Goal: Task Accomplishment & Management: Use online tool/utility

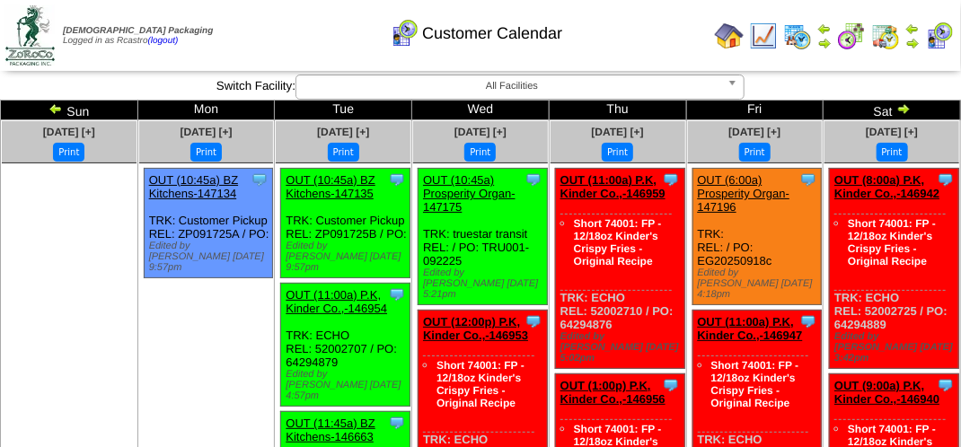
click at [918, 40] on img at bounding box center [912, 43] width 14 height 14
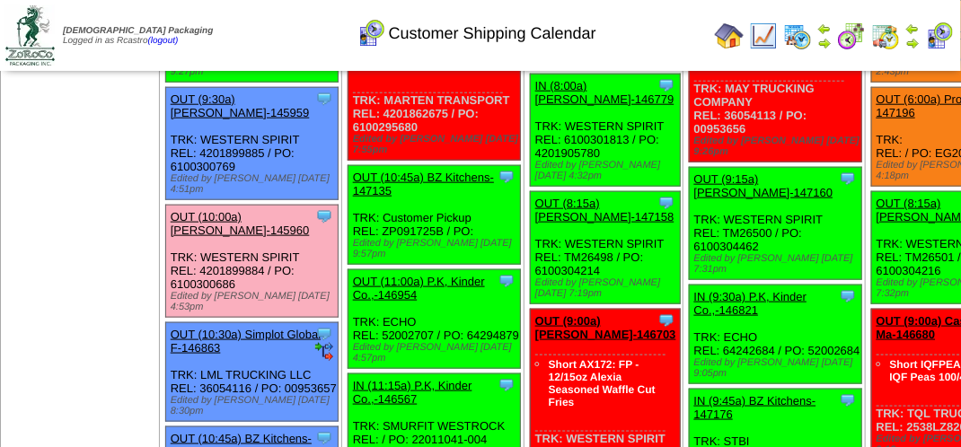
scroll to position [718, 0]
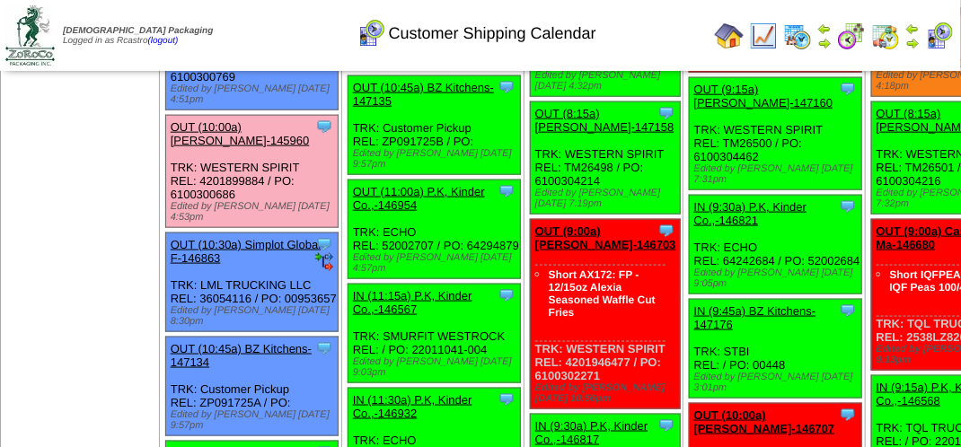
click at [196, 147] on link "OUT (10:00a) [PERSON_NAME]-145960" at bounding box center [240, 133] width 139 height 27
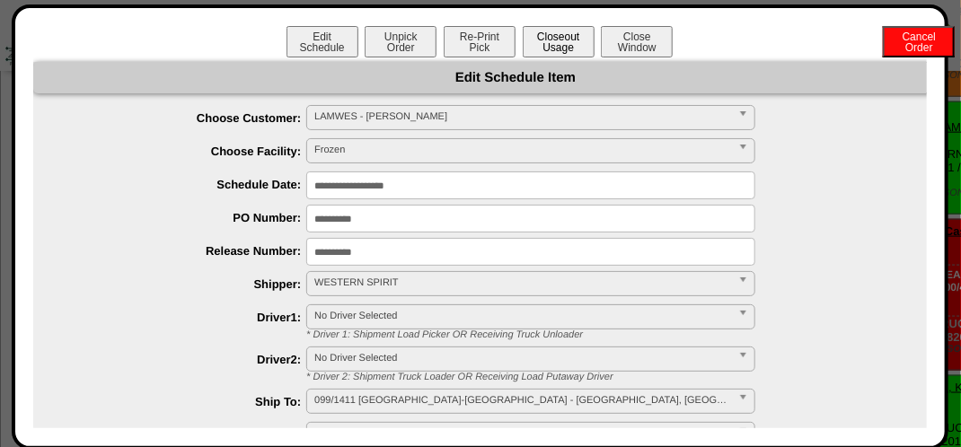
click at [542, 48] on button "Closeout Usage" at bounding box center [559, 41] width 72 height 31
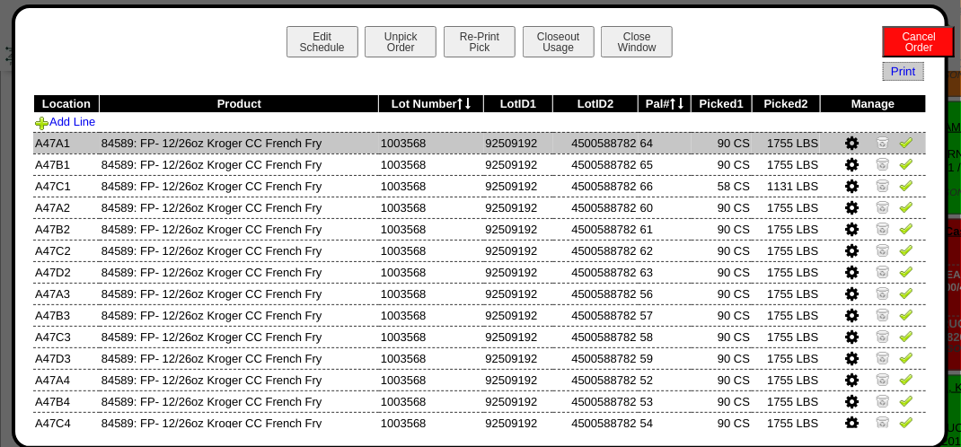
click at [899, 145] on img at bounding box center [906, 142] width 14 height 14
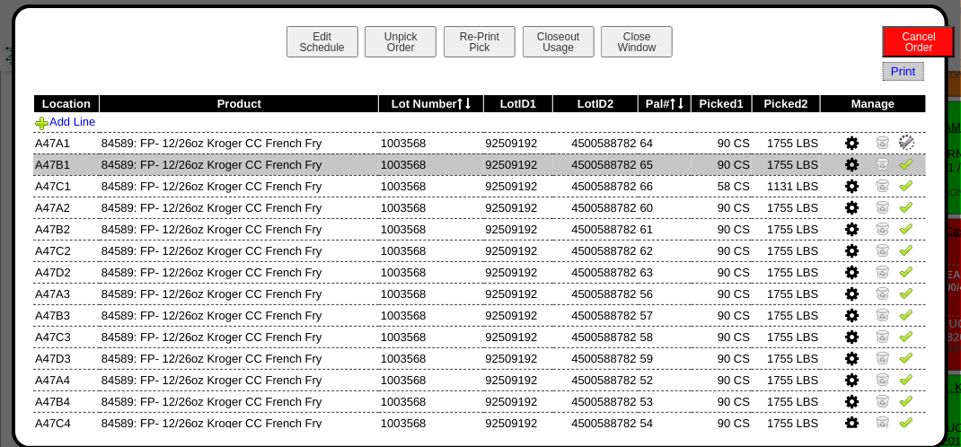
click at [899, 171] on img at bounding box center [906, 163] width 14 height 14
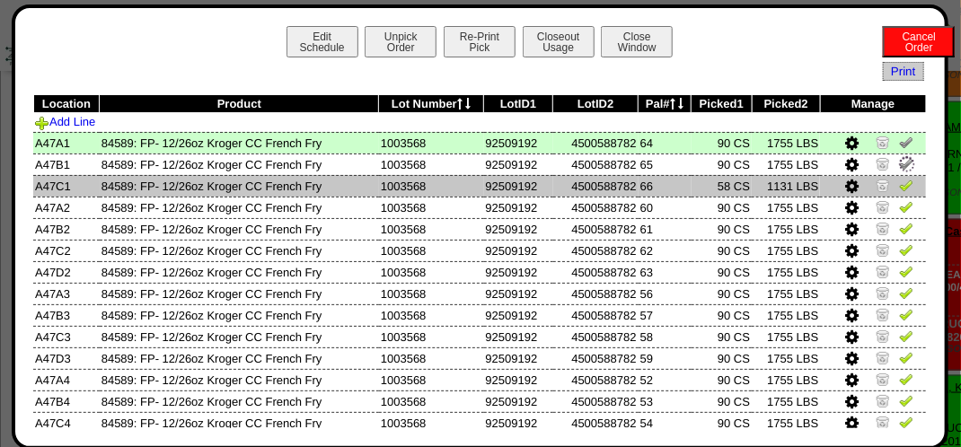
click at [899, 183] on img at bounding box center [906, 185] width 14 height 14
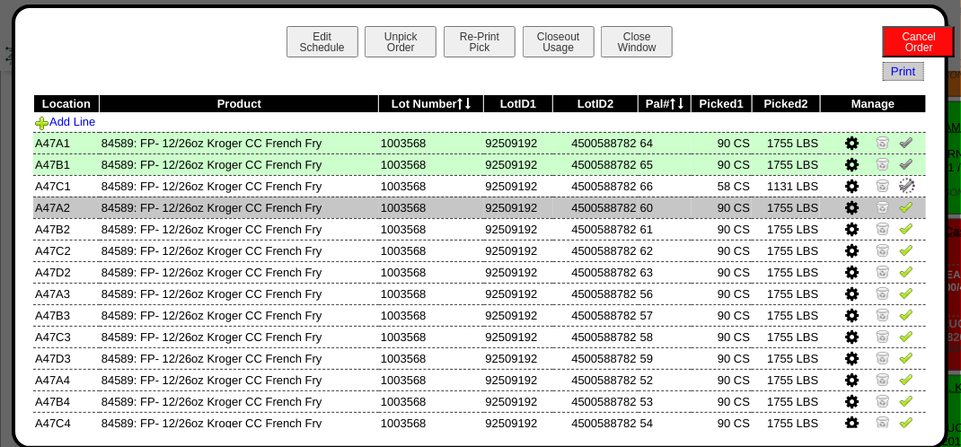
click at [899, 211] on img at bounding box center [906, 206] width 14 height 14
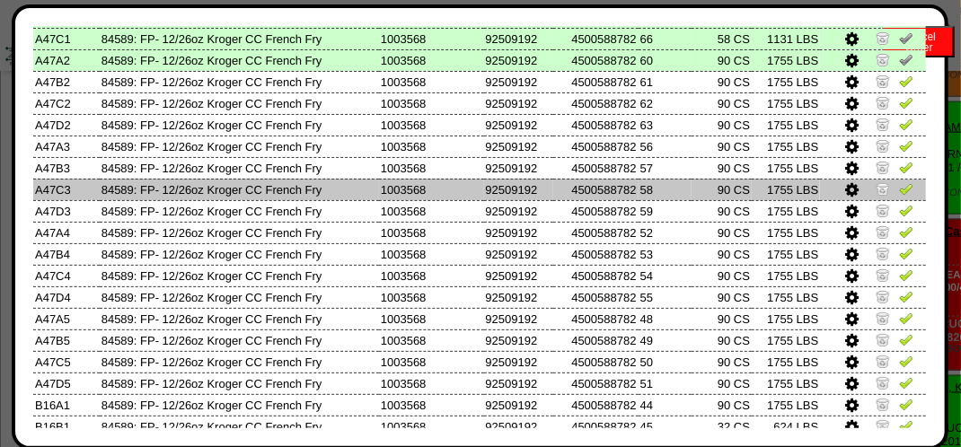
scroll to position [116, 0]
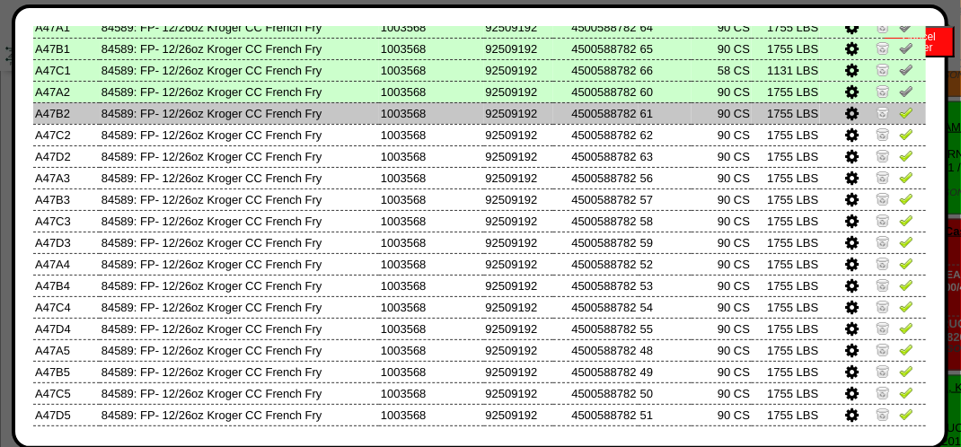
click at [899, 110] on img at bounding box center [906, 112] width 14 height 14
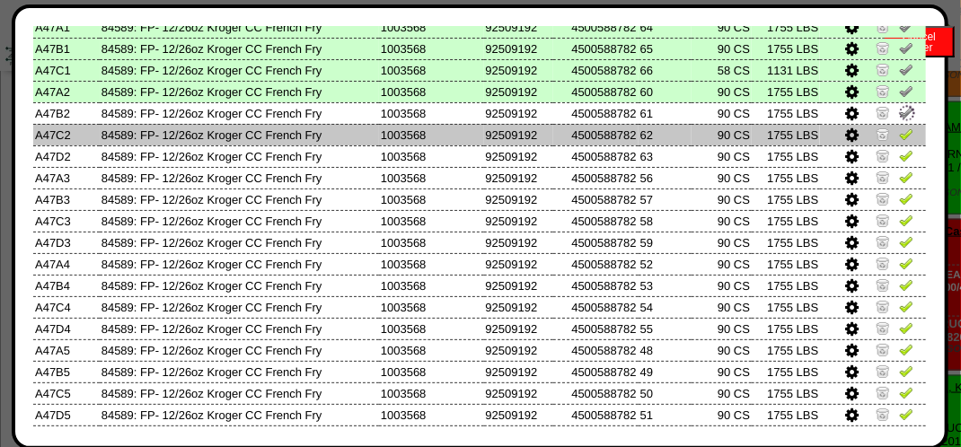
click at [899, 131] on img at bounding box center [906, 134] width 14 height 14
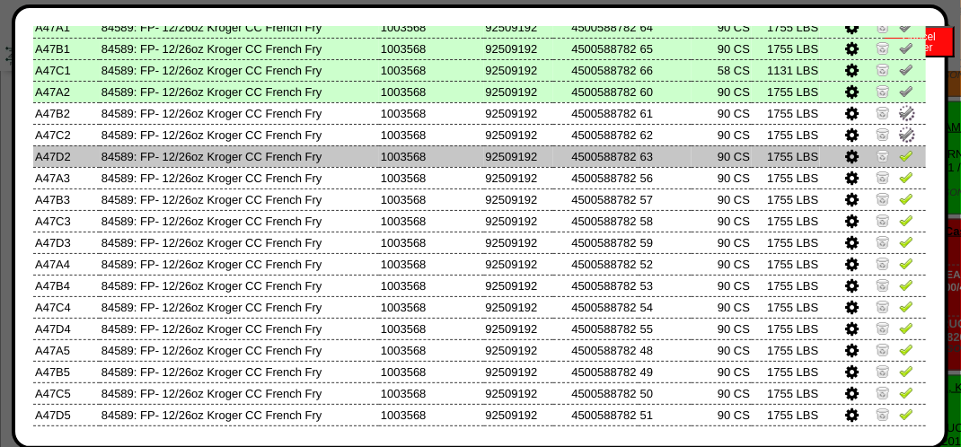
click at [899, 153] on img at bounding box center [906, 155] width 14 height 14
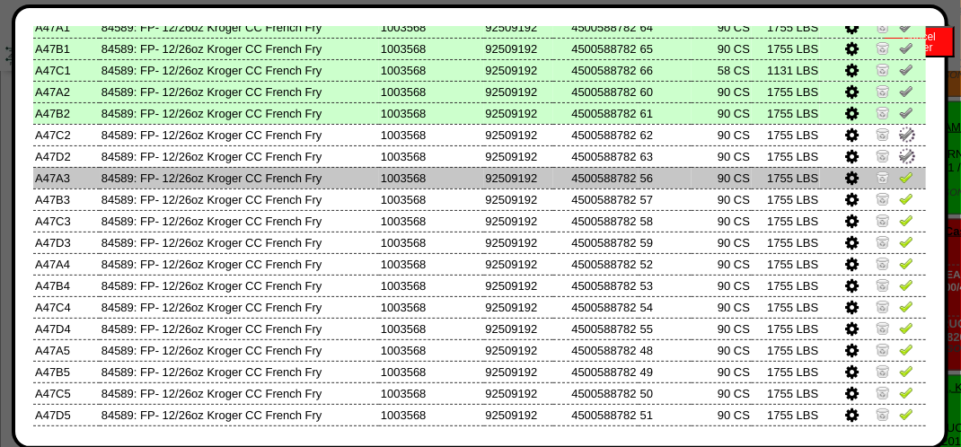
click at [899, 175] on img at bounding box center [906, 177] width 14 height 14
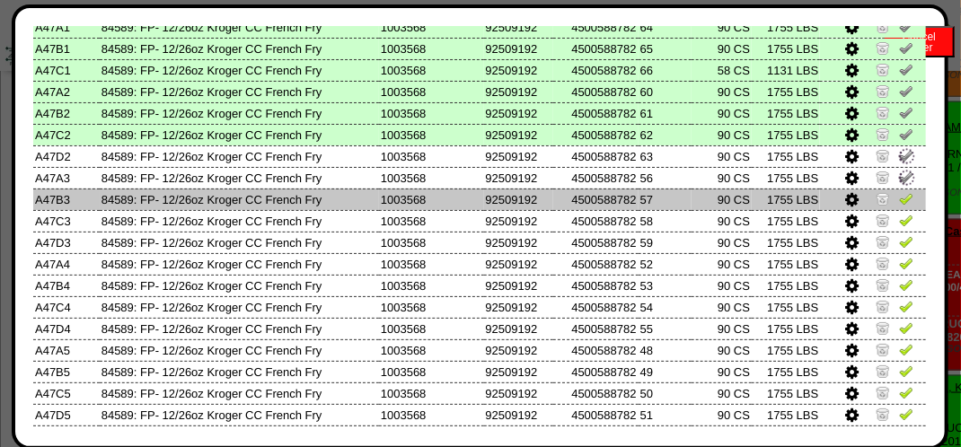
click at [899, 199] on img at bounding box center [906, 198] width 14 height 14
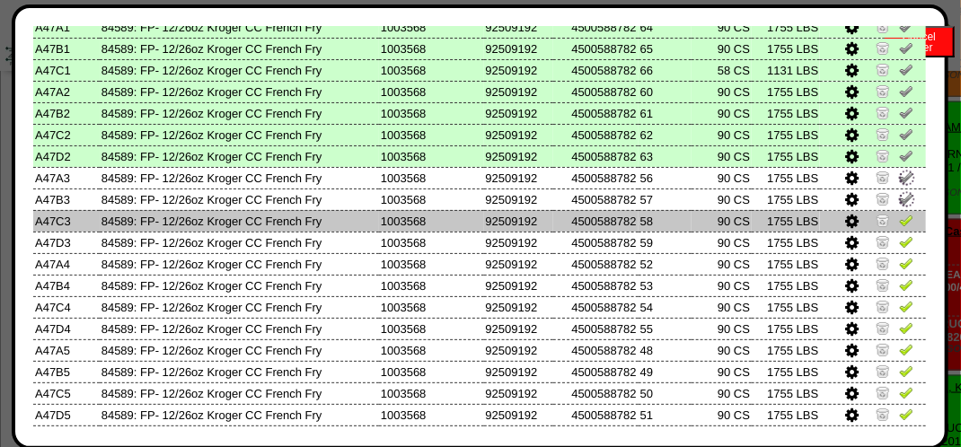
click at [899, 222] on img at bounding box center [906, 220] width 14 height 14
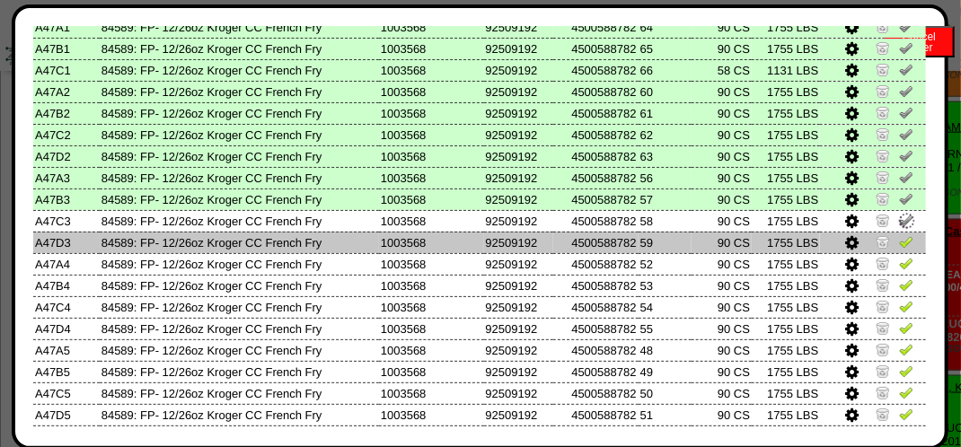
click at [899, 242] on img at bounding box center [906, 241] width 14 height 14
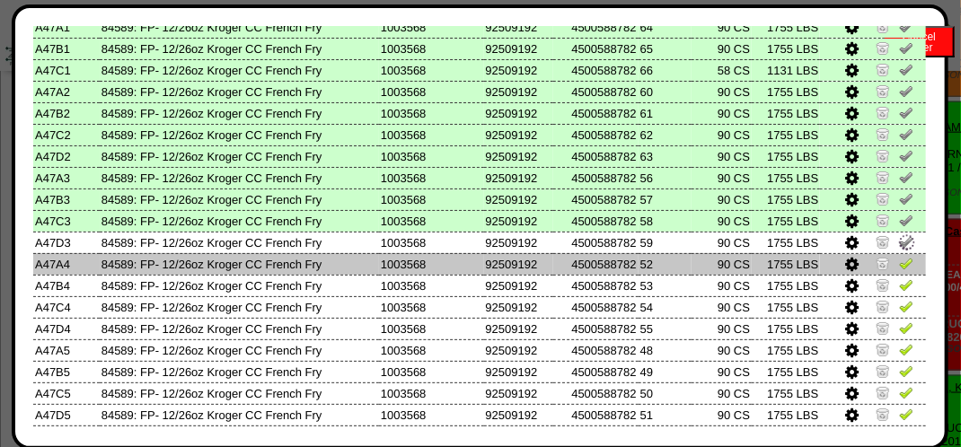
click at [899, 259] on img at bounding box center [906, 263] width 14 height 14
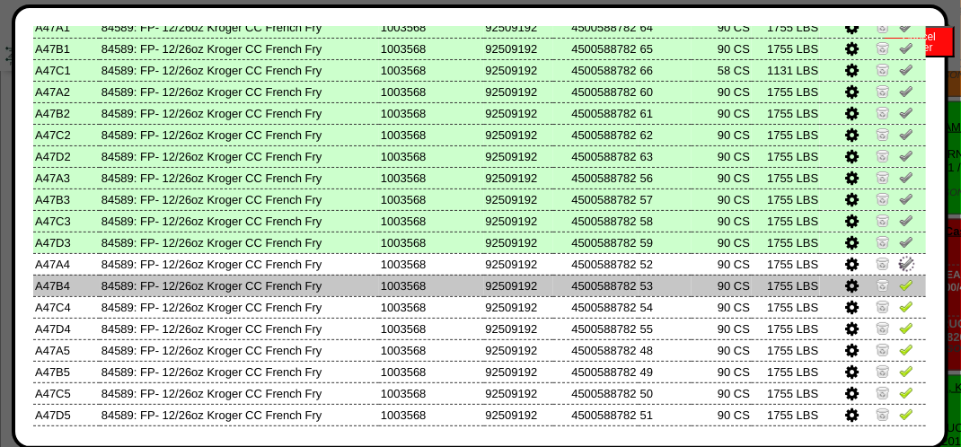
click at [899, 286] on img at bounding box center [906, 284] width 14 height 14
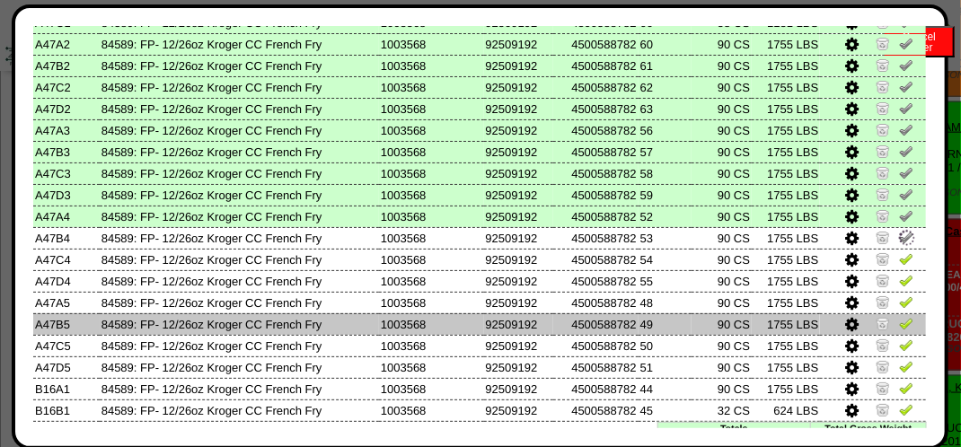
scroll to position [206, 0]
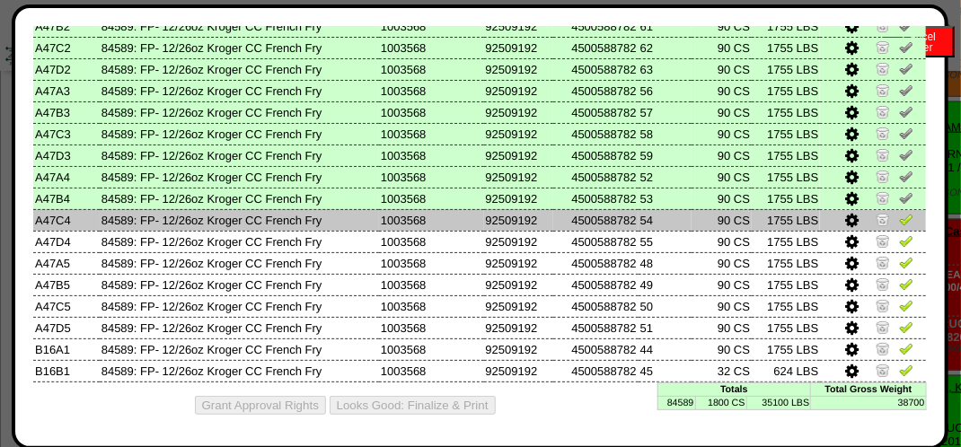
click at [899, 215] on img at bounding box center [906, 219] width 14 height 14
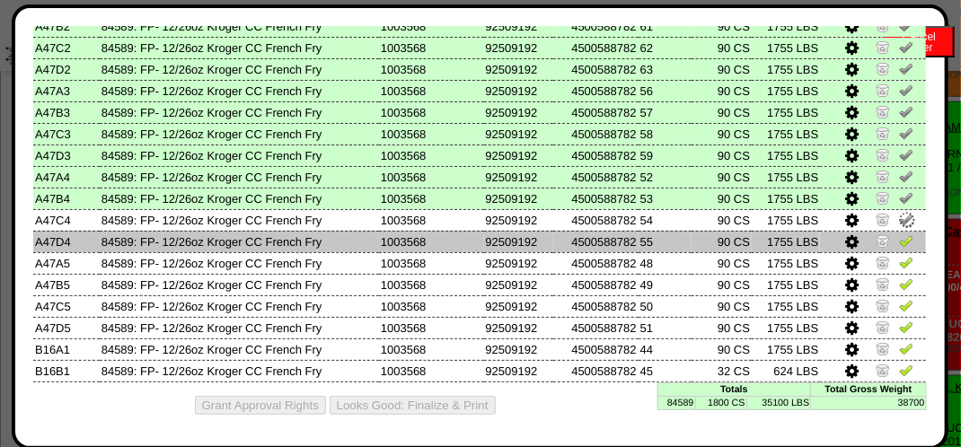
click at [899, 234] on img at bounding box center [906, 240] width 14 height 14
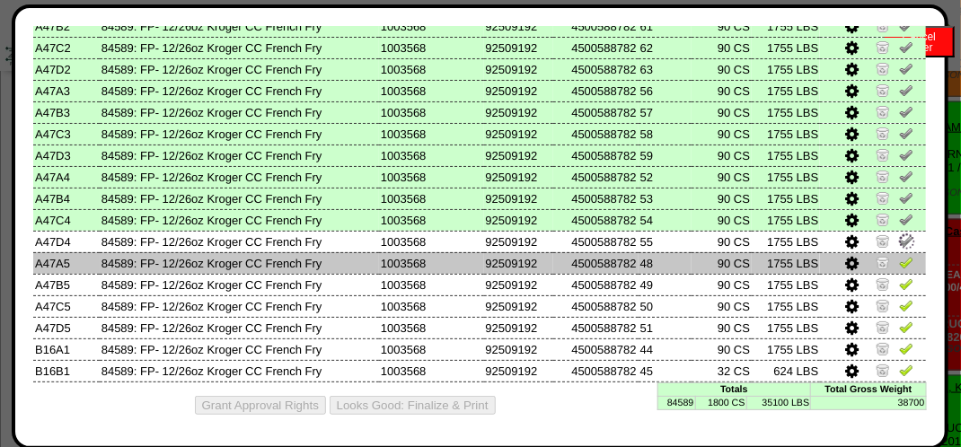
click at [899, 257] on img at bounding box center [906, 262] width 14 height 14
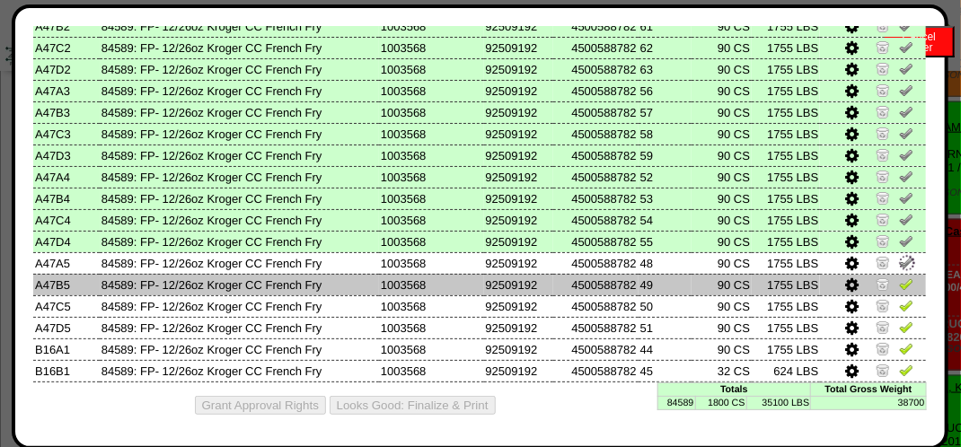
click at [899, 277] on img at bounding box center [906, 284] width 14 height 14
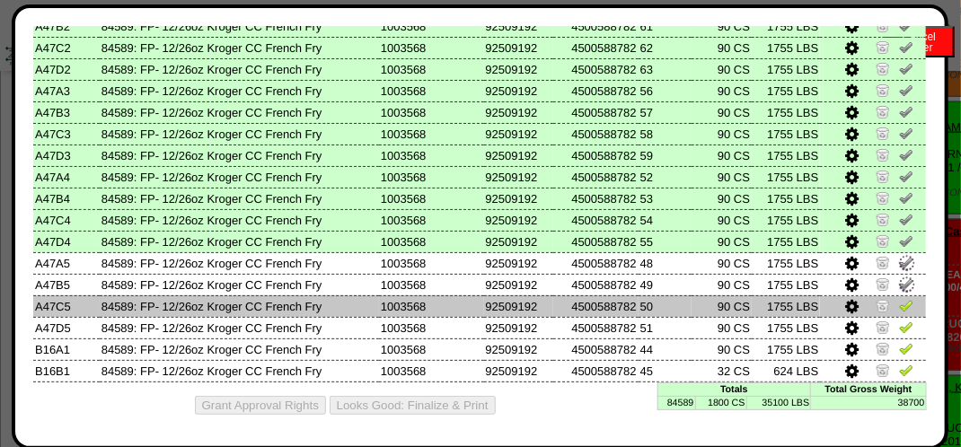
click at [901, 299] on td at bounding box center [873, 306] width 106 height 22
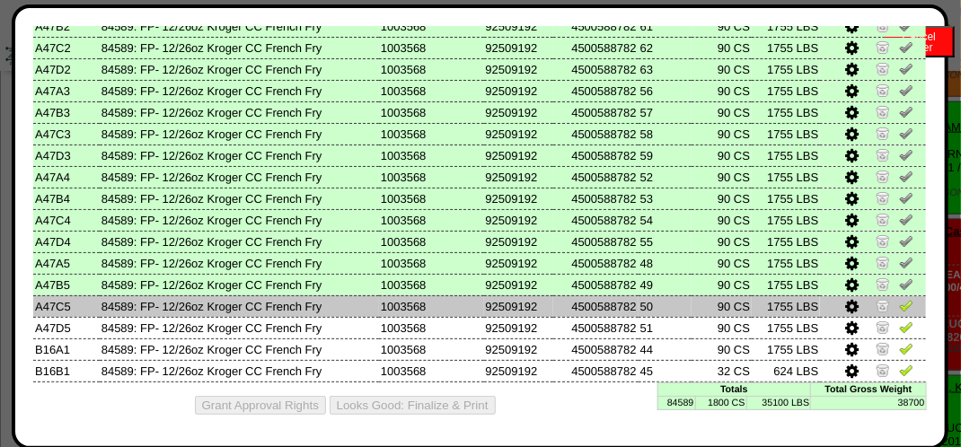
click at [899, 300] on img at bounding box center [906, 305] width 14 height 14
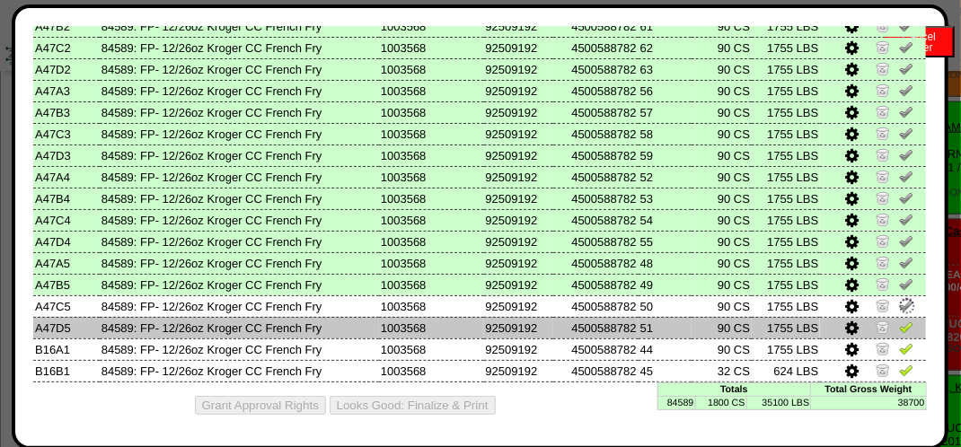
click at [899, 323] on img at bounding box center [906, 327] width 14 height 14
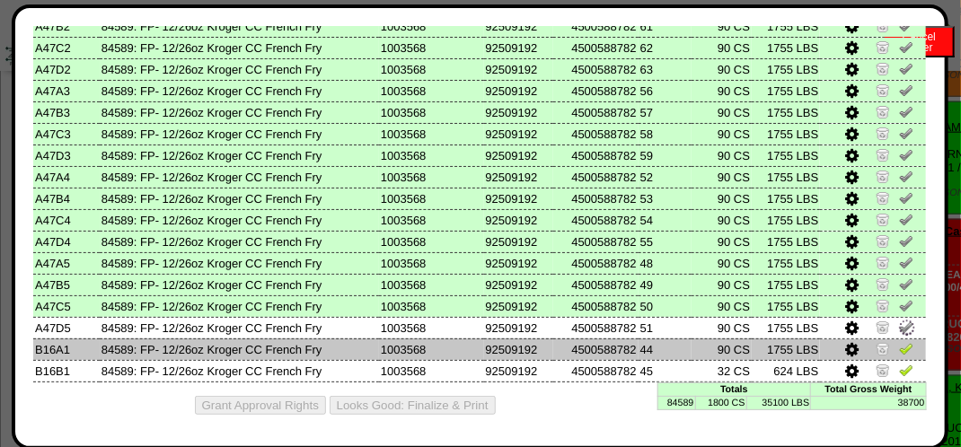
click at [899, 346] on img at bounding box center [906, 348] width 14 height 14
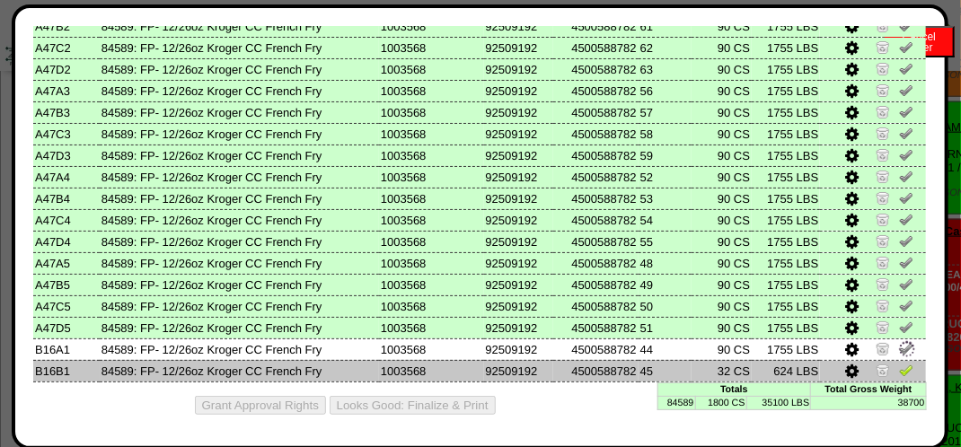
click at [899, 368] on img at bounding box center [906, 370] width 14 height 14
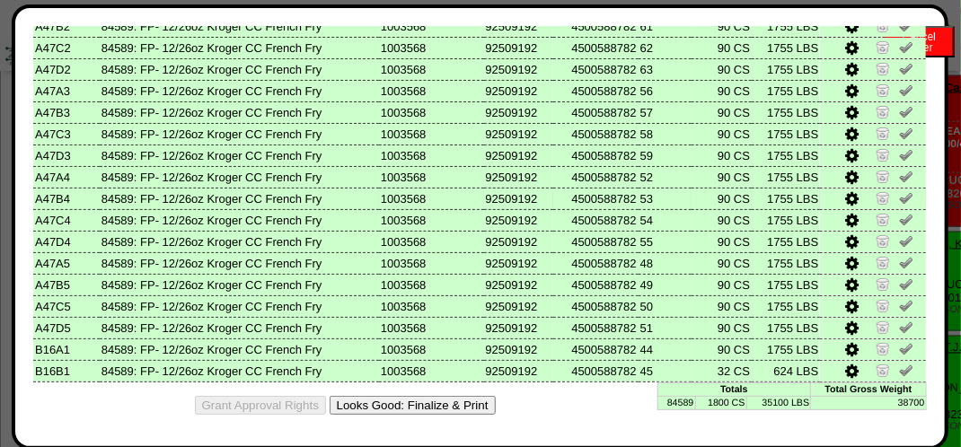
scroll to position [898, 0]
click at [421, 411] on button "Looks Good: Finalize & Print" at bounding box center [413, 405] width 166 height 19
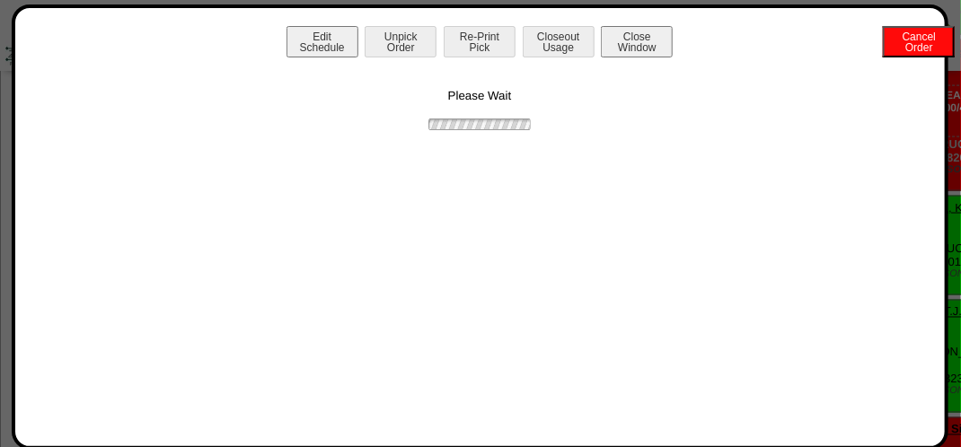
scroll to position [0, 0]
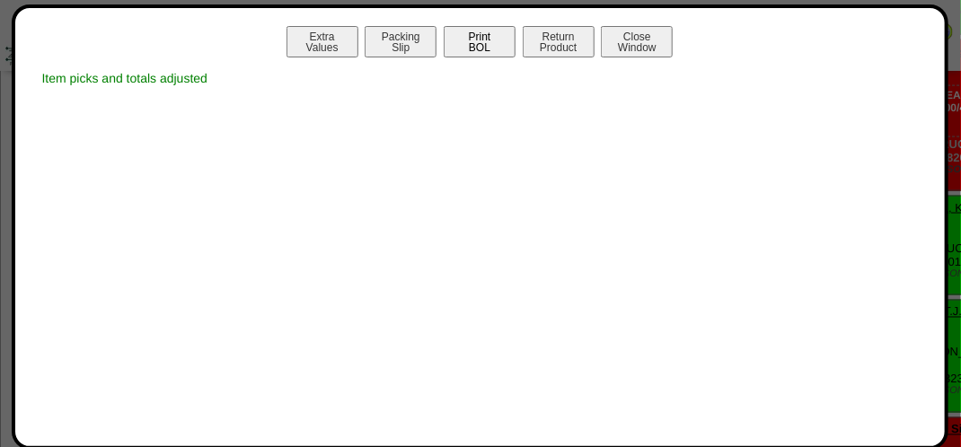
click at [496, 49] on button "Print BOL" at bounding box center [480, 41] width 72 height 31
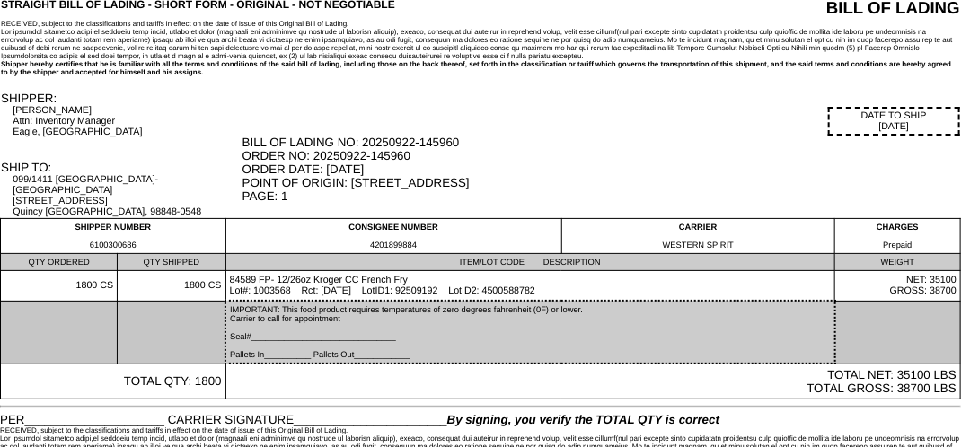
scroll to position [63, 0]
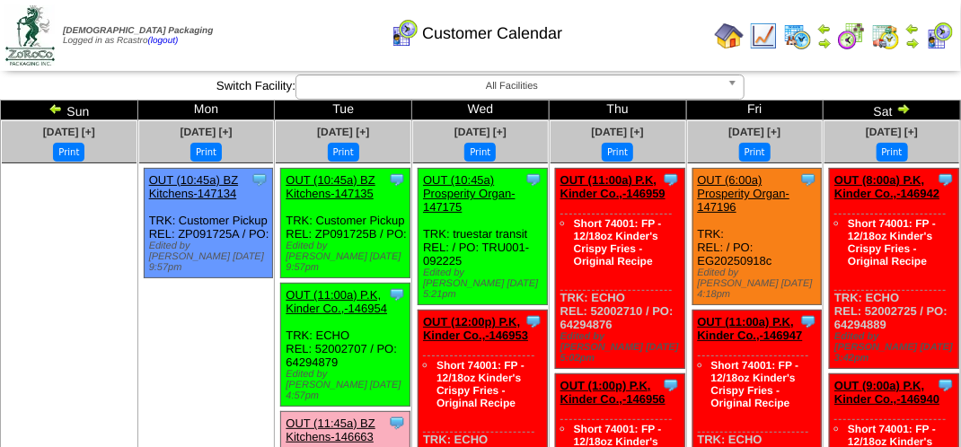
click at [942, 27] on img at bounding box center [939, 36] width 29 height 29
click at [935, 34] on img at bounding box center [939, 36] width 29 height 29
click at [888, 44] on img at bounding box center [885, 36] width 29 height 29
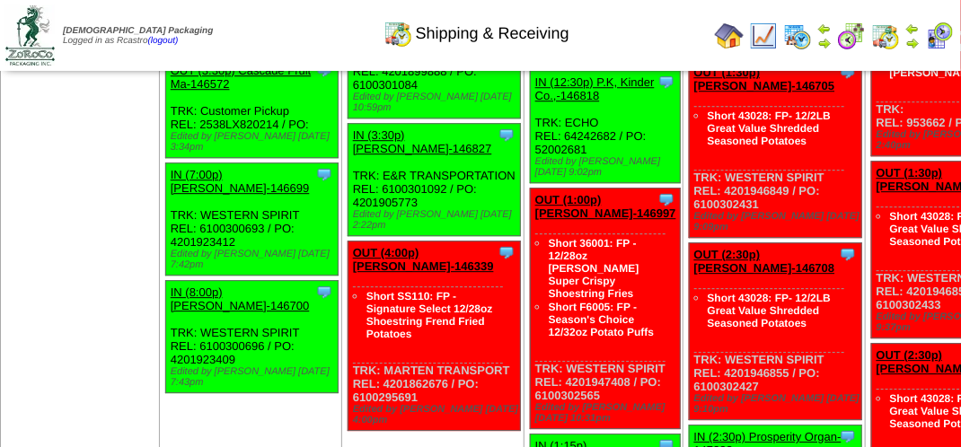
scroll to position [1796, 0]
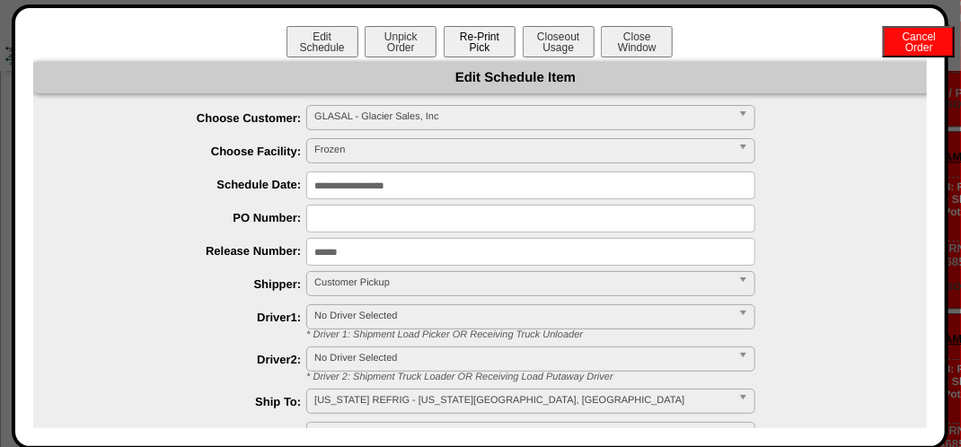
click at [492, 47] on button "Re-Print Pick" at bounding box center [480, 41] width 72 height 31
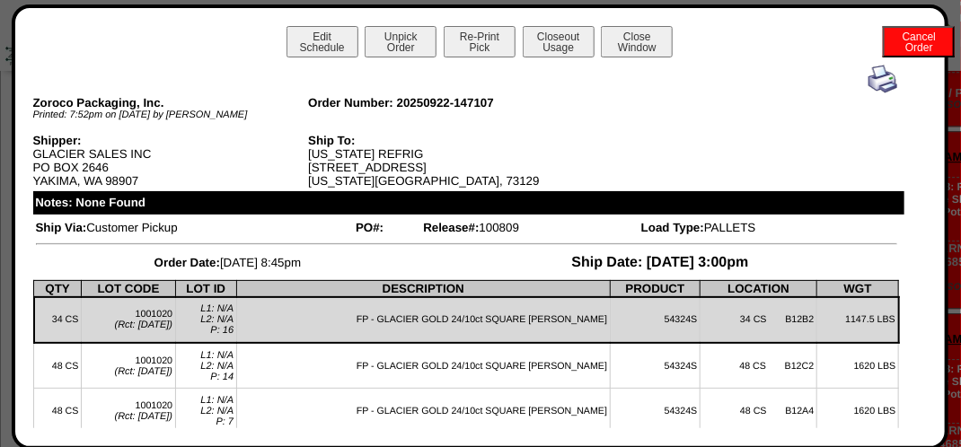
click at [872, 81] on img at bounding box center [882, 79] width 29 height 29
